Goal: Transaction & Acquisition: Book appointment/travel/reservation

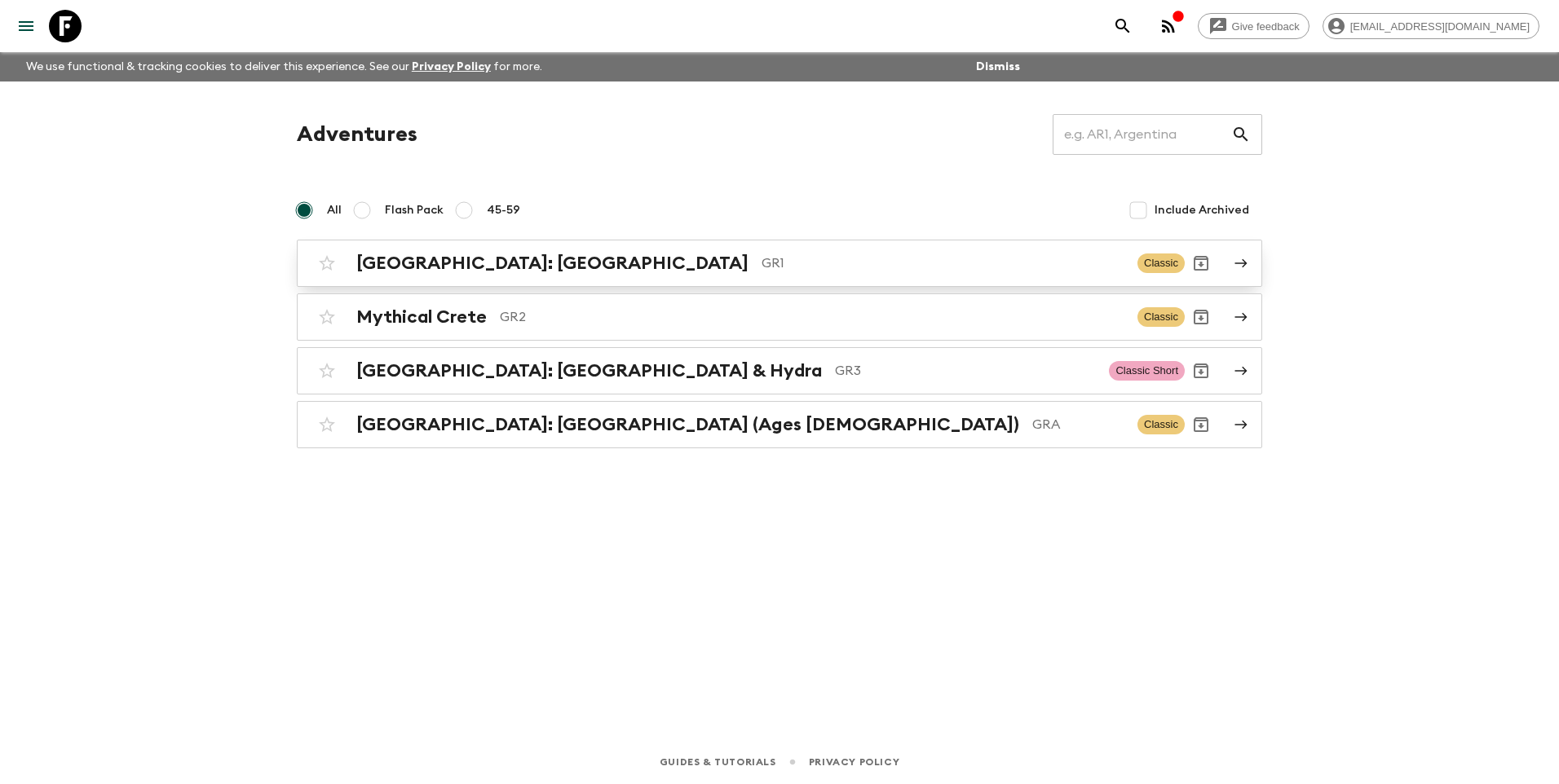
click at [449, 264] on h2 "[GEOGRAPHIC_DATA]: [GEOGRAPHIC_DATA]" at bounding box center [553, 264] width 393 height 21
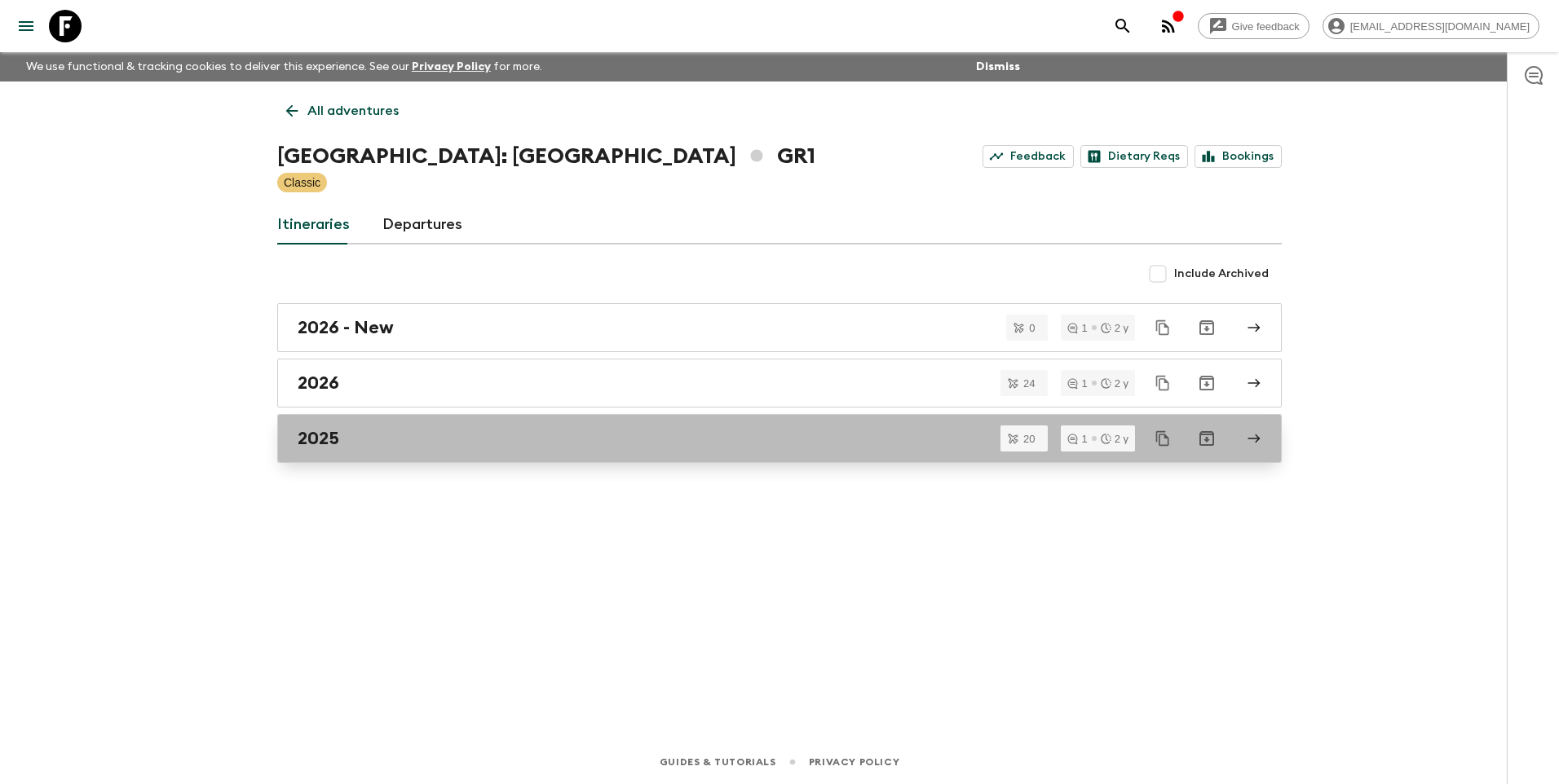
click at [343, 439] on div "2025" at bounding box center [764, 438] width 933 height 21
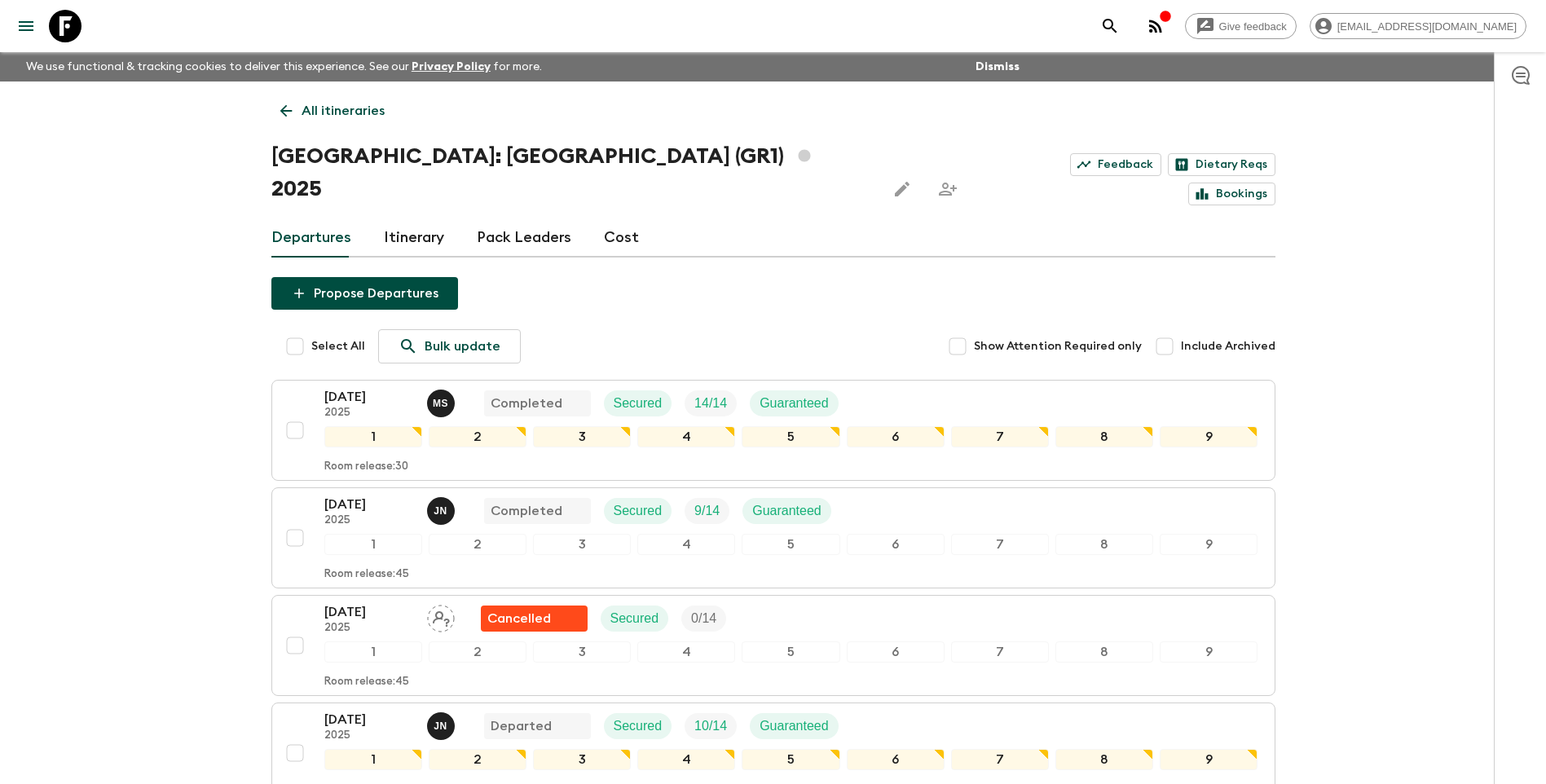
click at [620, 219] on link "Cost" at bounding box center [621, 238] width 35 height 39
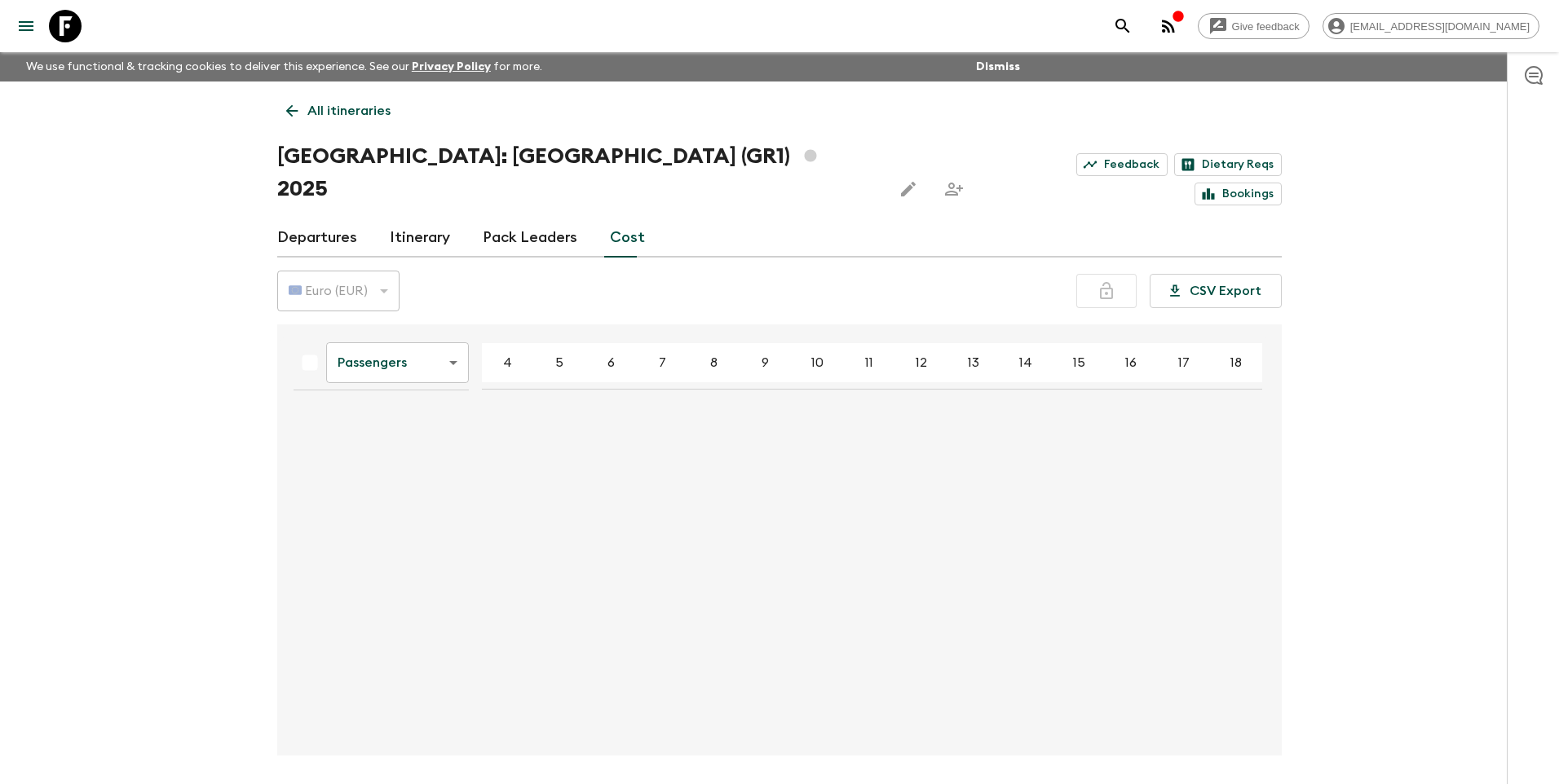
click at [429, 326] on body "Give feedback [EMAIL_ADDRESS][DOMAIN_NAME] We use functional & tracking cookies…" at bounding box center [780, 423] width 1559 height 845
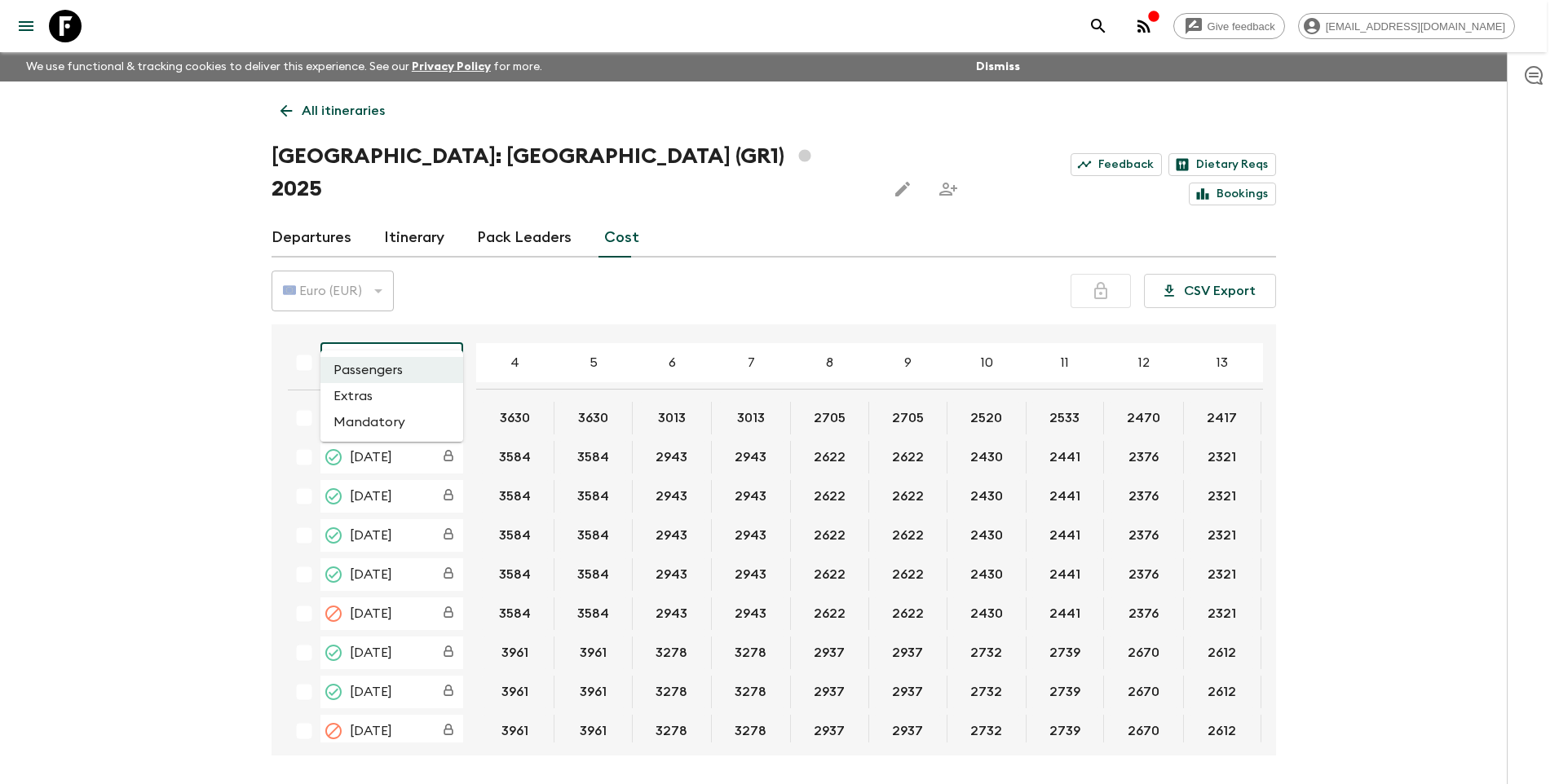
click at [161, 458] on div at bounding box center [780, 392] width 1559 height 784
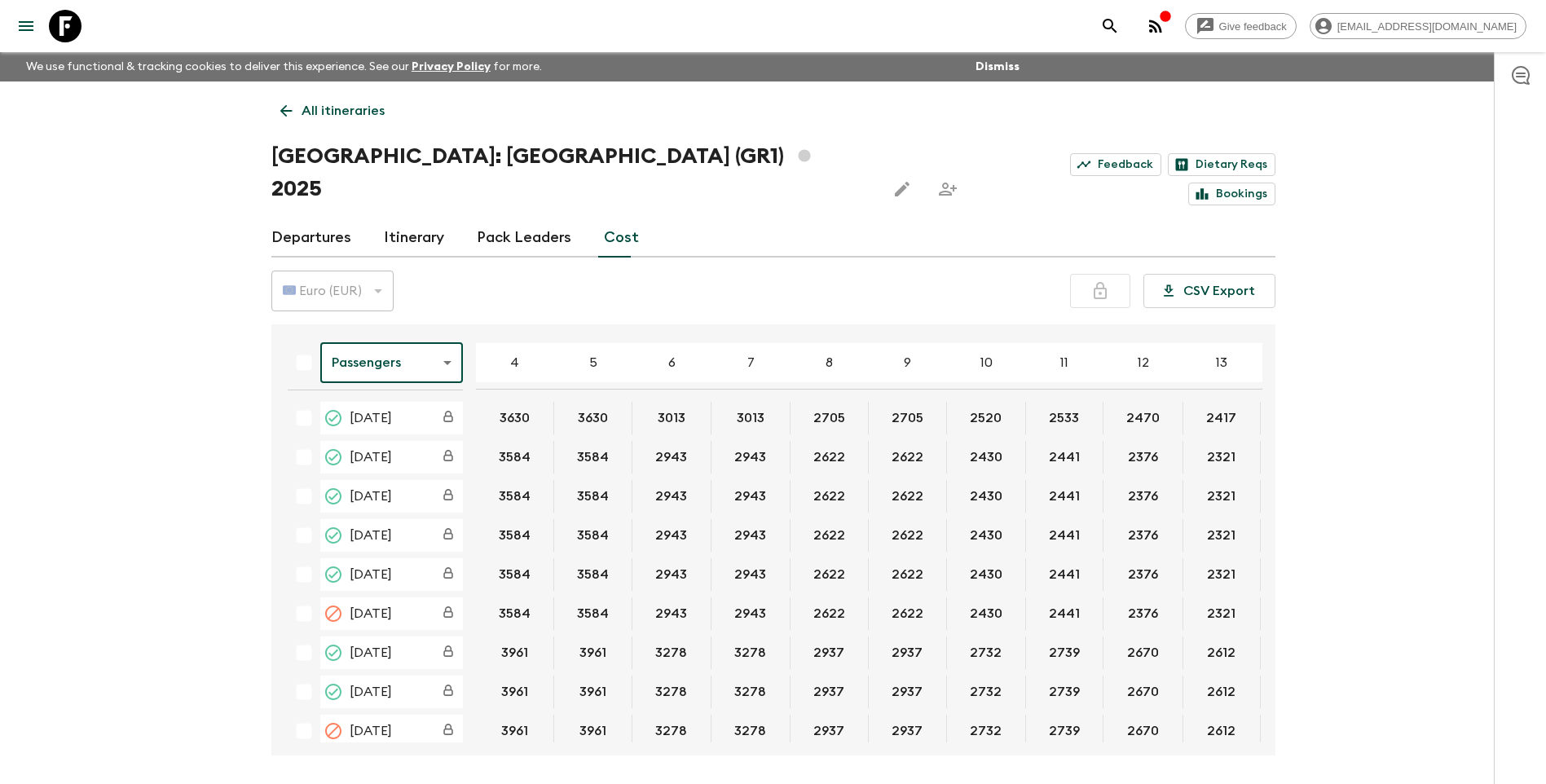
click at [438, 335] on body "Give feedback [EMAIL_ADDRESS][DOMAIN_NAME] We use functional & tracking cookies…" at bounding box center [773, 423] width 1546 height 845
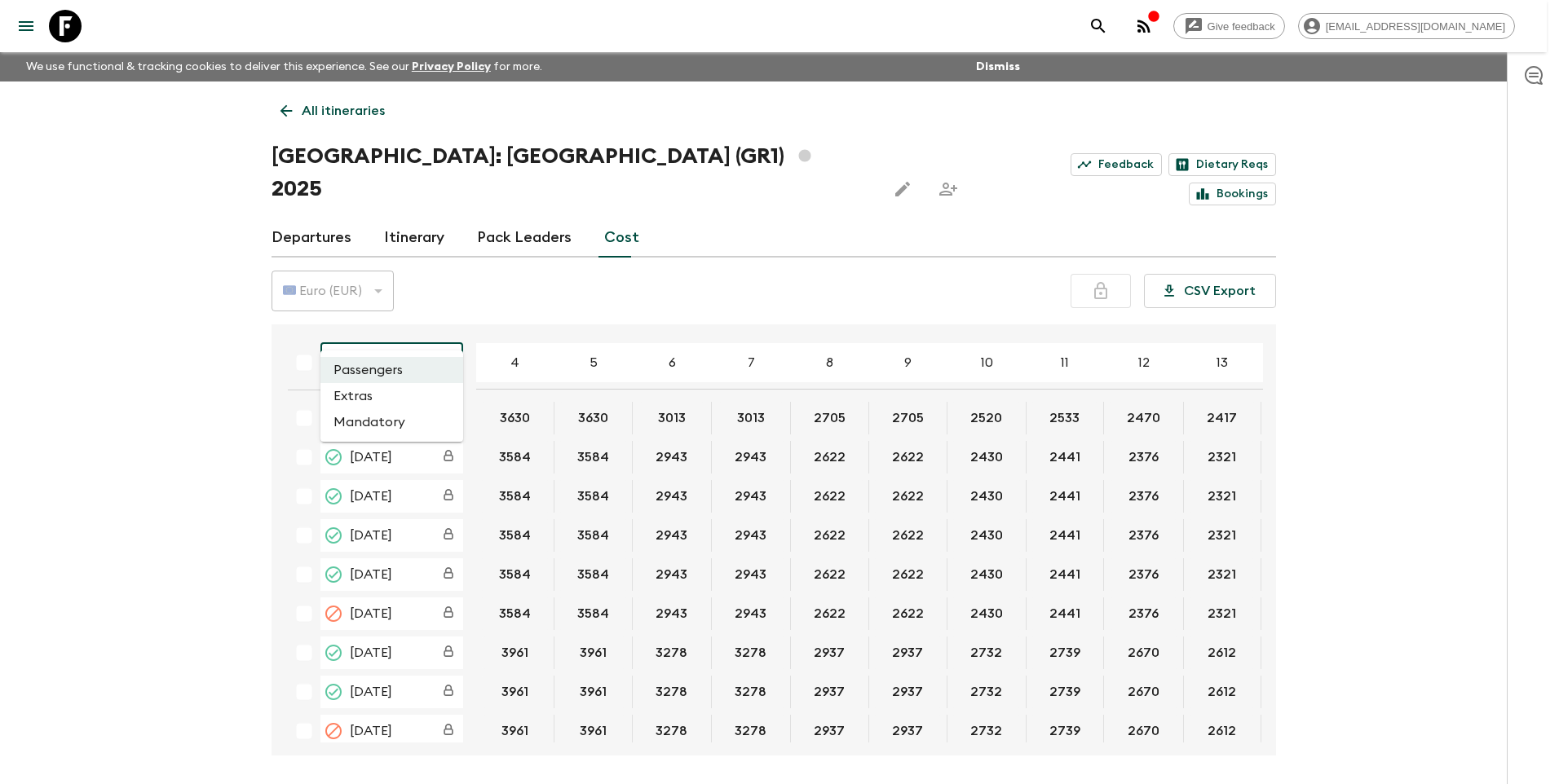
click at [371, 401] on li "Extras" at bounding box center [392, 396] width 143 height 26
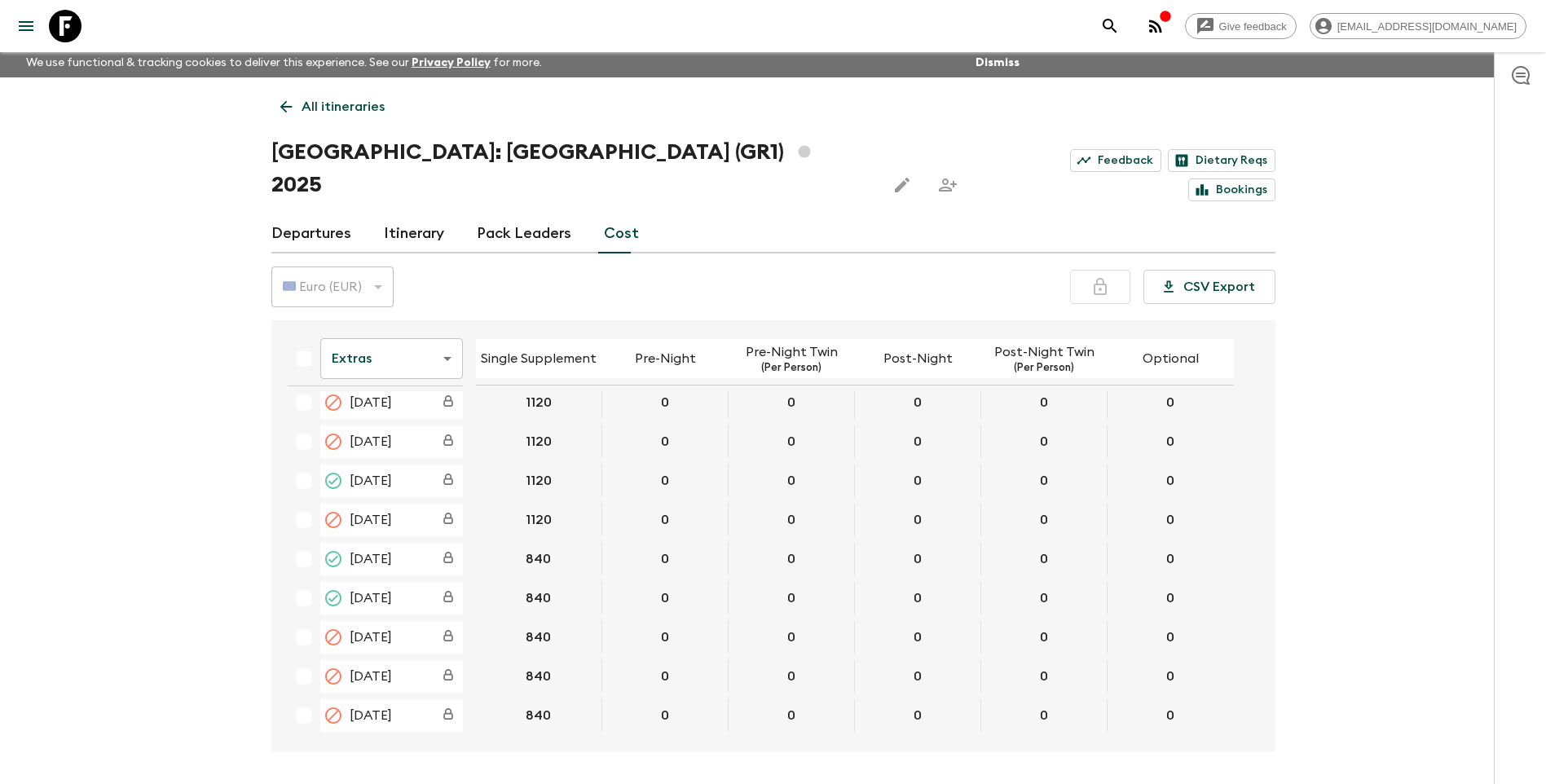
scroll to position [29, 0]
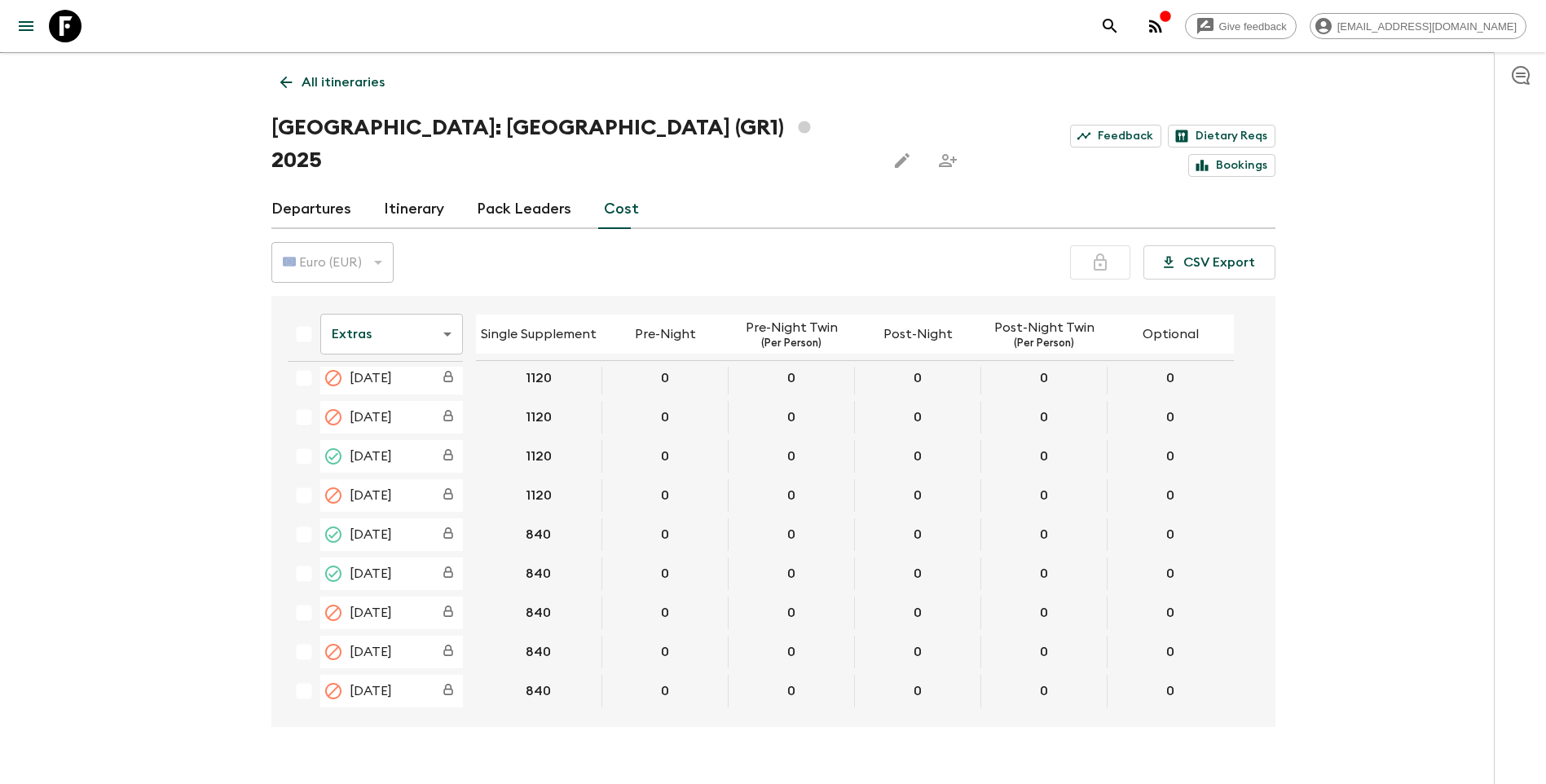
click at [437, 302] on body "Give feedback [EMAIL_ADDRESS][DOMAIN_NAME] We use functional & tracking cookies…" at bounding box center [773, 394] width 1546 height 845
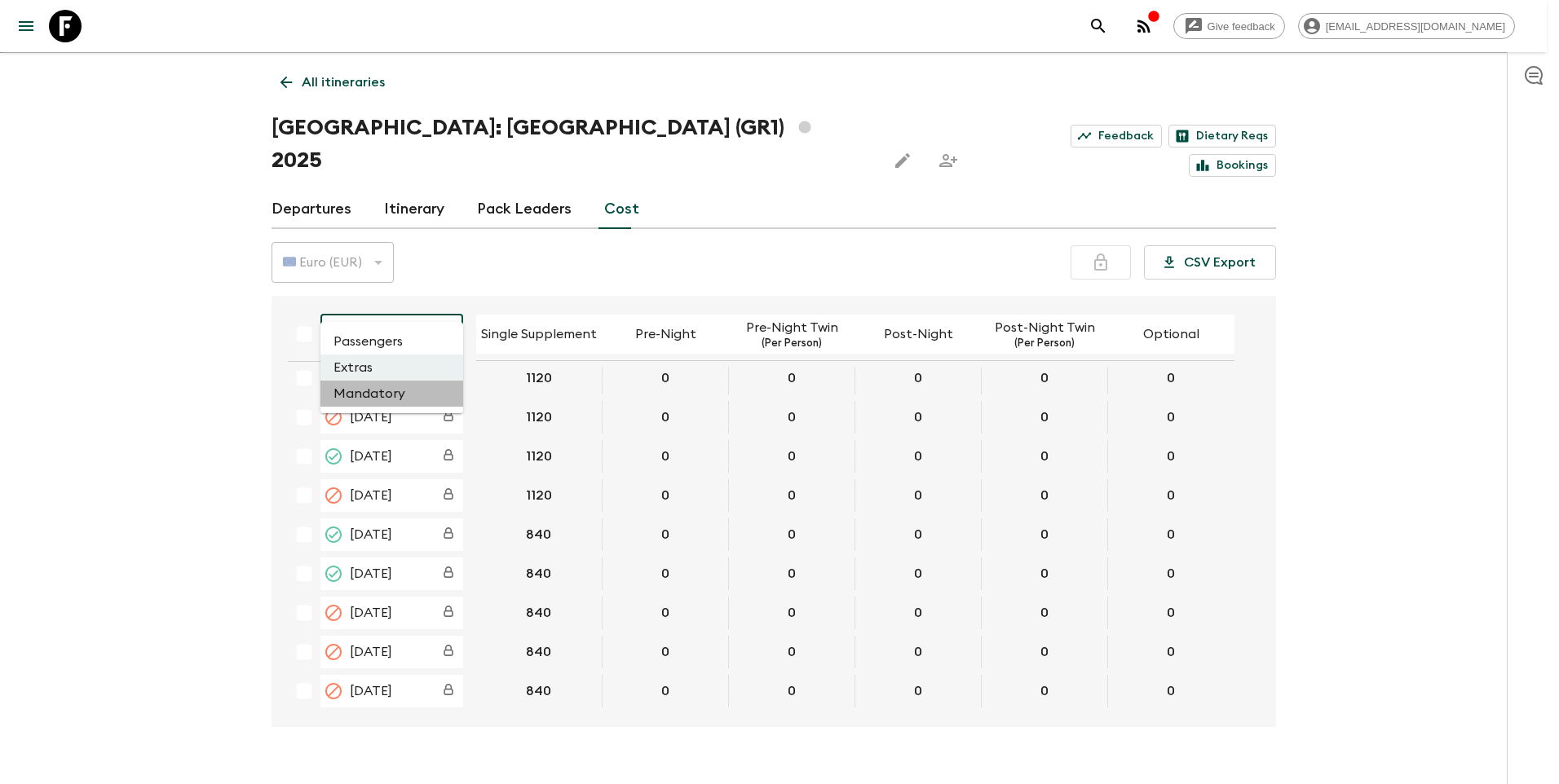
click at [414, 393] on li "Mandatory" at bounding box center [392, 394] width 143 height 26
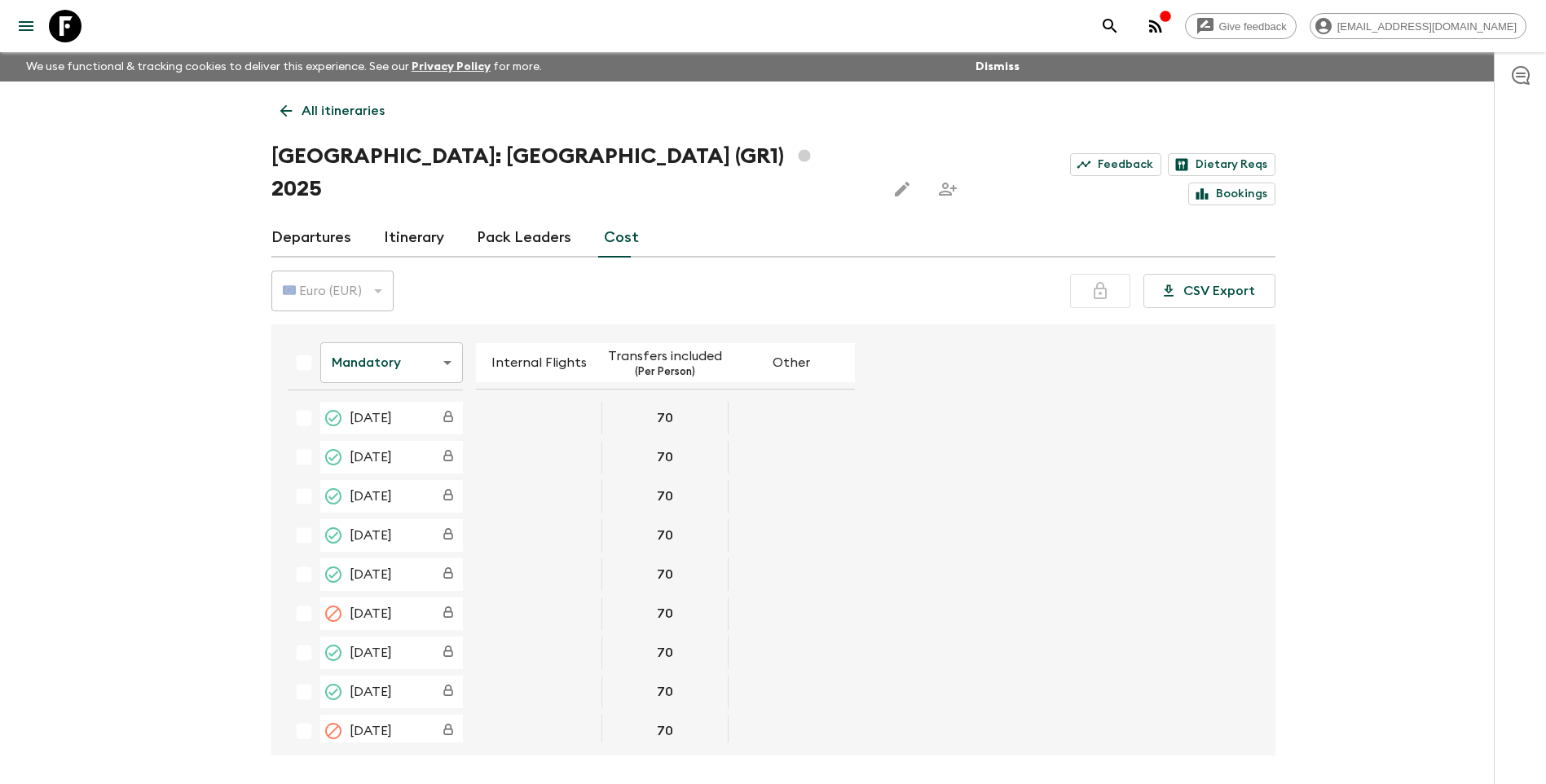
click at [340, 107] on p "All itineraries" at bounding box center [343, 111] width 83 height 20
